Goal: Find specific page/section: Find specific page/section

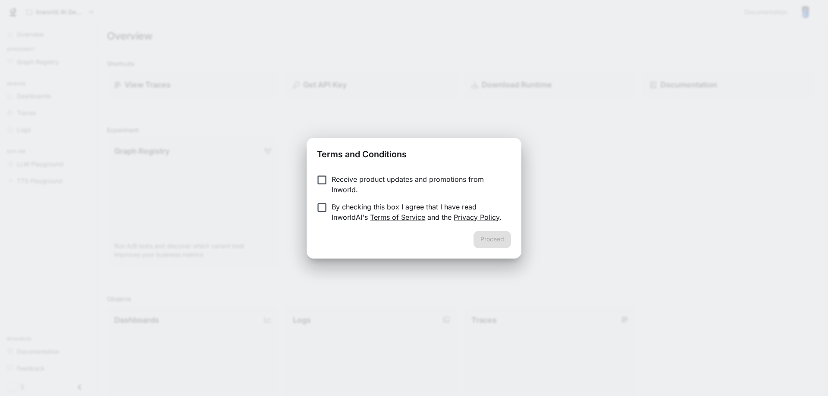
click at [442, 210] on p "By checking this box I agree that I have read InworldAI's Terms of Service and …" at bounding box center [418, 212] width 172 height 21
click at [489, 239] on button "Proceed" at bounding box center [493, 239] width 38 height 17
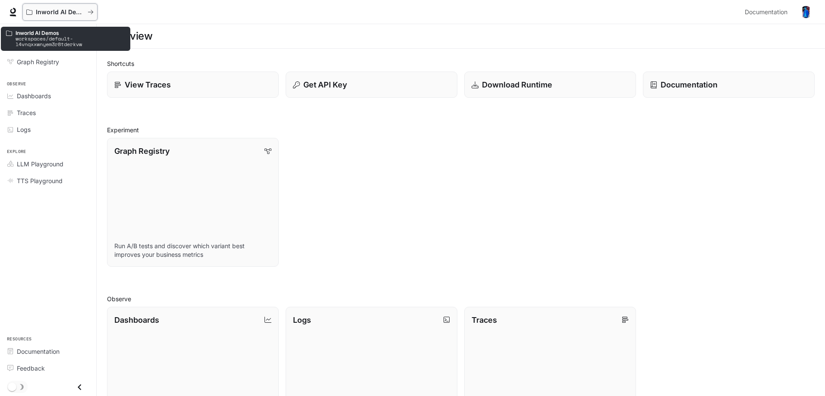
click at [71, 13] on p "Inworld AI Demos" at bounding box center [60, 12] width 48 height 7
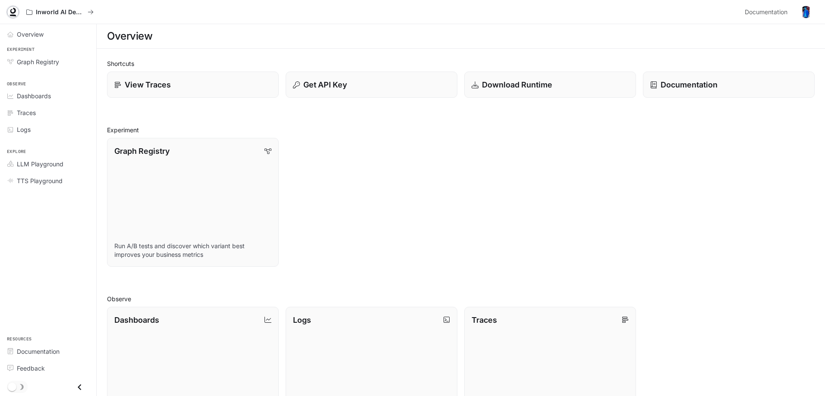
click at [13, 12] on icon at bounding box center [13, 12] width 9 height 9
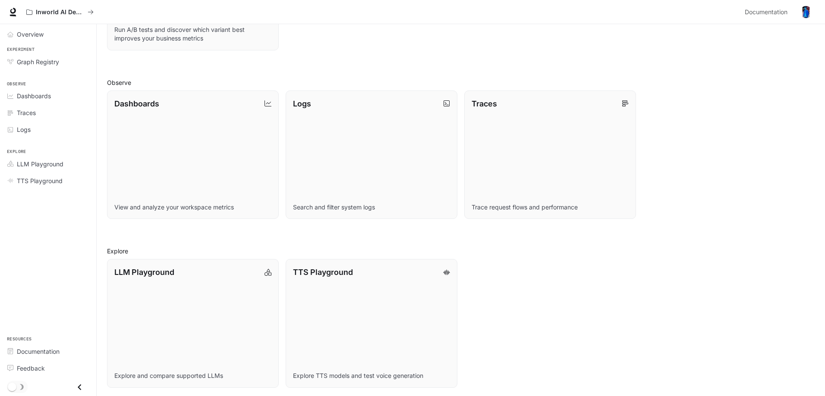
scroll to position [219, 0]
click at [47, 96] on span "Dashboards" at bounding box center [34, 95] width 34 height 9
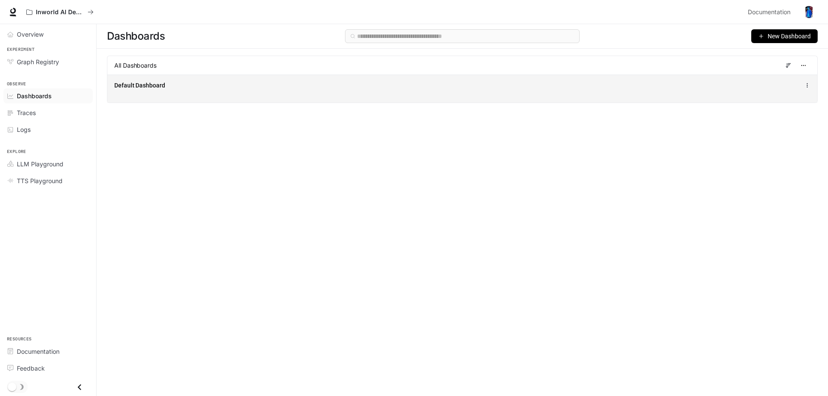
click at [182, 91] on div "Default Dashboard" at bounding box center [462, 89] width 710 height 28
